Goal: Use online tool/utility: Utilize a website feature to perform a specific function

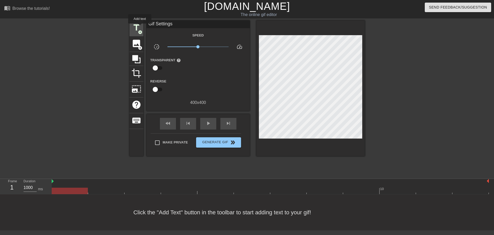
click at [139, 27] on span "title" at bounding box center [136, 28] width 10 height 10
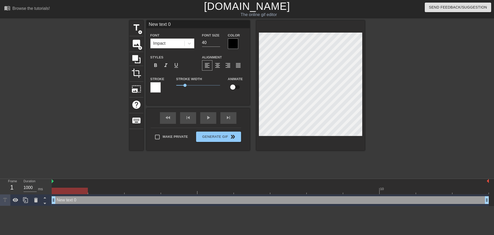
click at [163, 27] on input "New text 0" at bounding box center [197, 24] width 103 height 8
type input "CUTOUT"
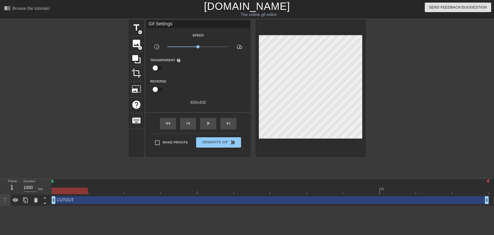
click at [205, 47] on span "x1.00" at bounding box center [197, 47] width 61 height 6
click at [202, 122] on div "play_arrow" at bounding box center [208, 124] width 16 height 12
drag, startPoint x: 204, startPoint y: 45, endPoint x: 210, endPoint y: 48, distance: 6.0
click at [210, 48] on span "x2.43" at bounding box center [197, 47] width 61 height 6
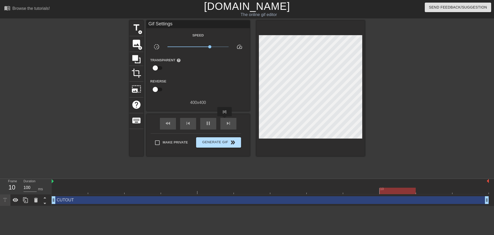
type input "1000"
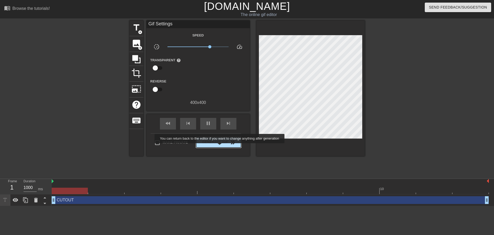
click at [220, 147] on button "Generate Gif double_arrow" at bounding box center [218, 142] width 45 height 10
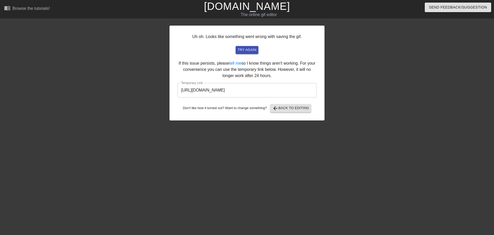
click at [253, 85] on input "https://www.gifntext.com/temp_generations/sKAXxCDT.gif" at bounding box center [246, 90] width 139 height 14
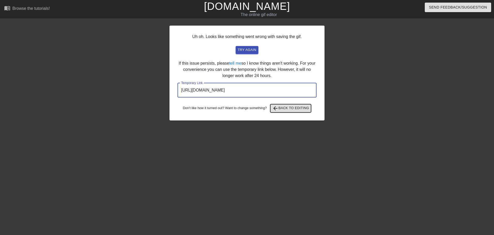
click at [290, 108] on span "arrow_back Back to Editing" at bounding box center [290, 108] width 37 height 6
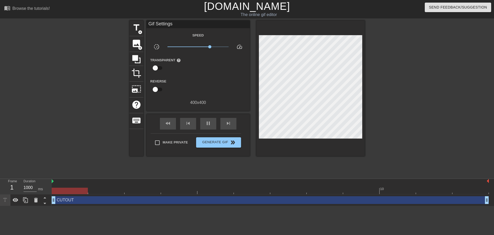
type input "100"
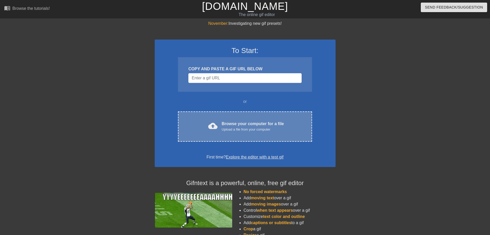
click at [224, 126] on div "Browse your computer for a file Upload a file from your computer" at bounding box center [252, 126] width 62 height 11
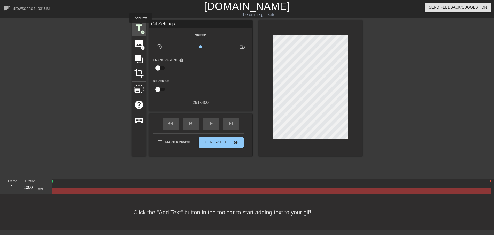
click at [141, 26] on span "title" at bounding box center [139, 28] width 10 height 10
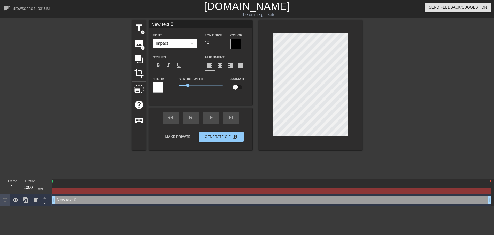
click at [168, 23] on input "New text 0" at bounding box center [200, 24] width 103 height 8
type input "BG"
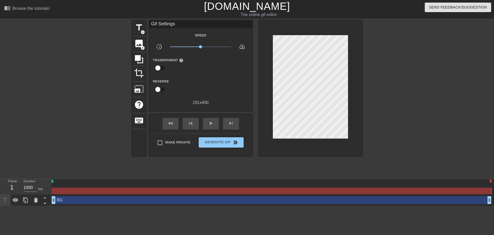
click at [209, 149] on div "Make Private Generate Gif double_arrow" at bounding box center [198, 143] width 90 height 20
click at [208, 146] on button "Generate Gif double_arrow" at bounding box center [220, 142] width 45 height 10
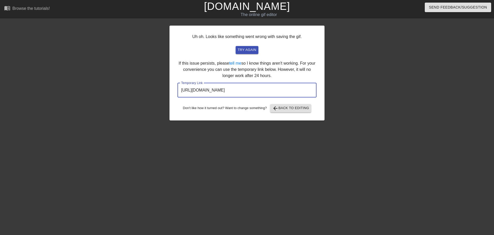
click at [218, 92] on input "[URL][DOMAIN_NAME]" at bounding box center [246, 90] width 139 height 14
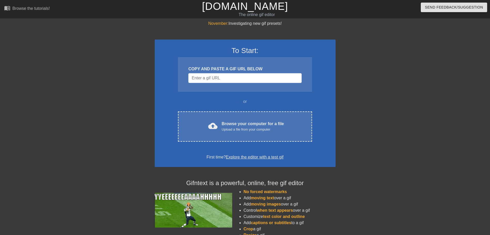
click at [272, 121] on div "Browse your computer for a file Upload a file from your computer" at bounding box center [252, 126] width 62 height 11
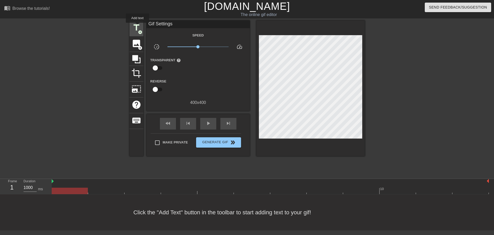
click at [137, 26] on span "title" at bounding box center [136, 28] width 10 height 10
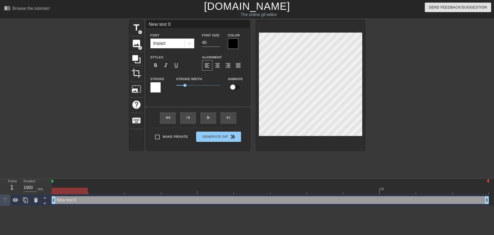
click at [170, 25] on input "New text 0" at bounding box center [197, 24] width 103 height 8
type input "CUTOUT"
click at [391, 102] on div at bounding box center [409, 97] width 77 height 155
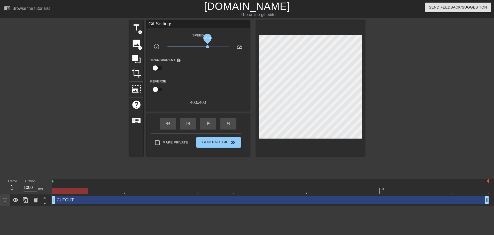
click at [208, 47] on span "x2.04" at bounding box center [197, 47] width 61 height 6
click at [210, 48] on span "x2.16" at bounding box center [197, 47] width 61 height 6
click at [214, 118] on div "play_arrow" at bounding box center [208, 124] width 16 height 12
drag, startPoint x: 211, startPoint y: 46, endPoint x: 214, endPoint y: 45, distance: 3.4
click at [213, 45] on span "x2.82" at bounding box center [211, 46] width 3 height 3
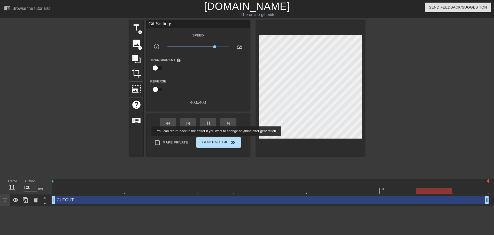
type input "1000"
click at [217, 139] on span "Generate Gif double_arrow" at bounding box center [218, 142] width 41 height 6
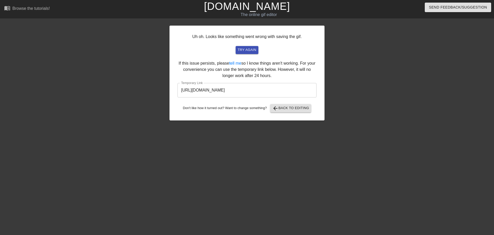
click at [250, 97] on input "https://www.gifntext.com/temp_generations/NSPunHmo.gif" at bounding box center [246, 90] width 139 height 14
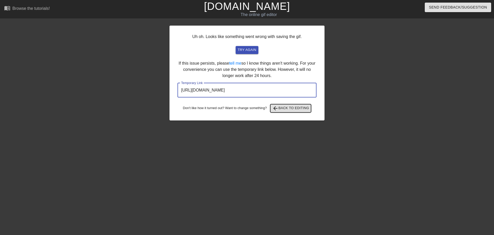
click at [297, 109] on span "arrow_back Back to Editing" at bounding box center [290, 108] width 37 height 6
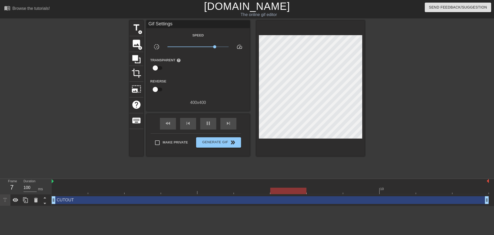
type input "1000"
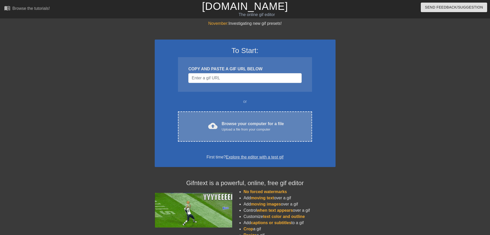
click at [249, 117] on div "cloud_upload Browse your computer for a file Upload a file from your computer C…" at bounding box center [245, 126] width 134 height 30
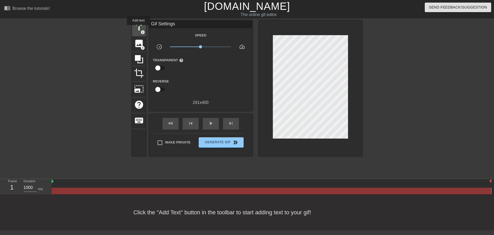
click at [138, 29] on span "title" at bounding box center [139, 28] width 10 height 10
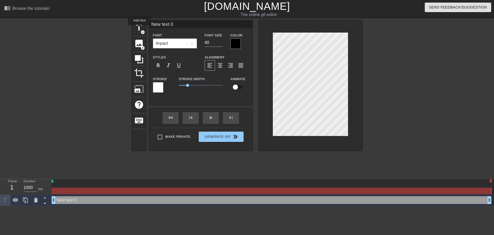
click at [160, 25] on input "New text 0" at bounding box center [200, 24] width 103 height 8
type input "C"
type input "BG"
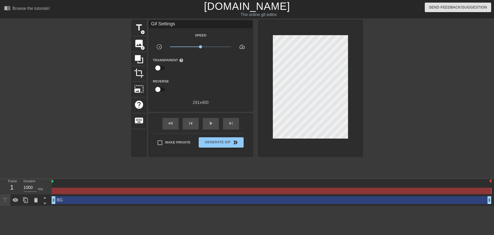
click at [385, 110] on div at bounding box center [406, 97] width 77 height 155
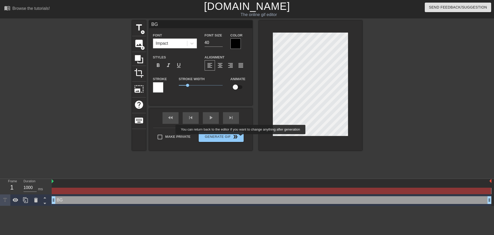
click at [224, 143] on div "Make Private Generate Gif double_arrow" at bounding box center [198, 138] width 90 height 20
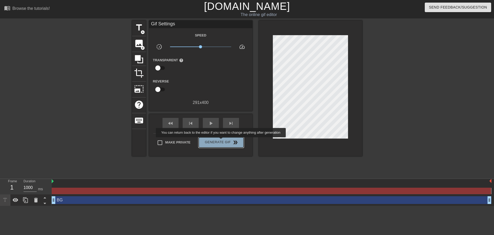
click at [221, 141] on span "Generate Gif double_arrow" at bounding box center [221, 142] width 41 height 6
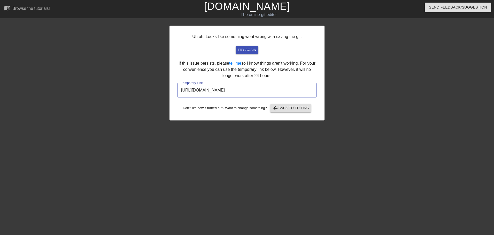
click at [245, 86] on input "https://www.gifntext.com/temp_generations/D8RyHN77.gif" at bounding box center [246, 90] width 139 height 14
click at [217, 87] on input "https://www.gifntext.com/temp_generations/D8RyHN77.gif" at bounding box center [246, 90] width 139 height 14
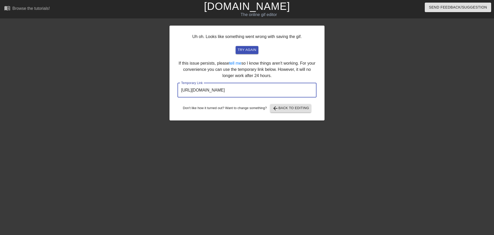
click at [217, 87] on input "https://www.gifntext.com/temp_generations/D8RyHN77.gif" at bounding box center [246, 90] width 139 height 14
